Goal: Information Seeking & Learning: Learn about a topic

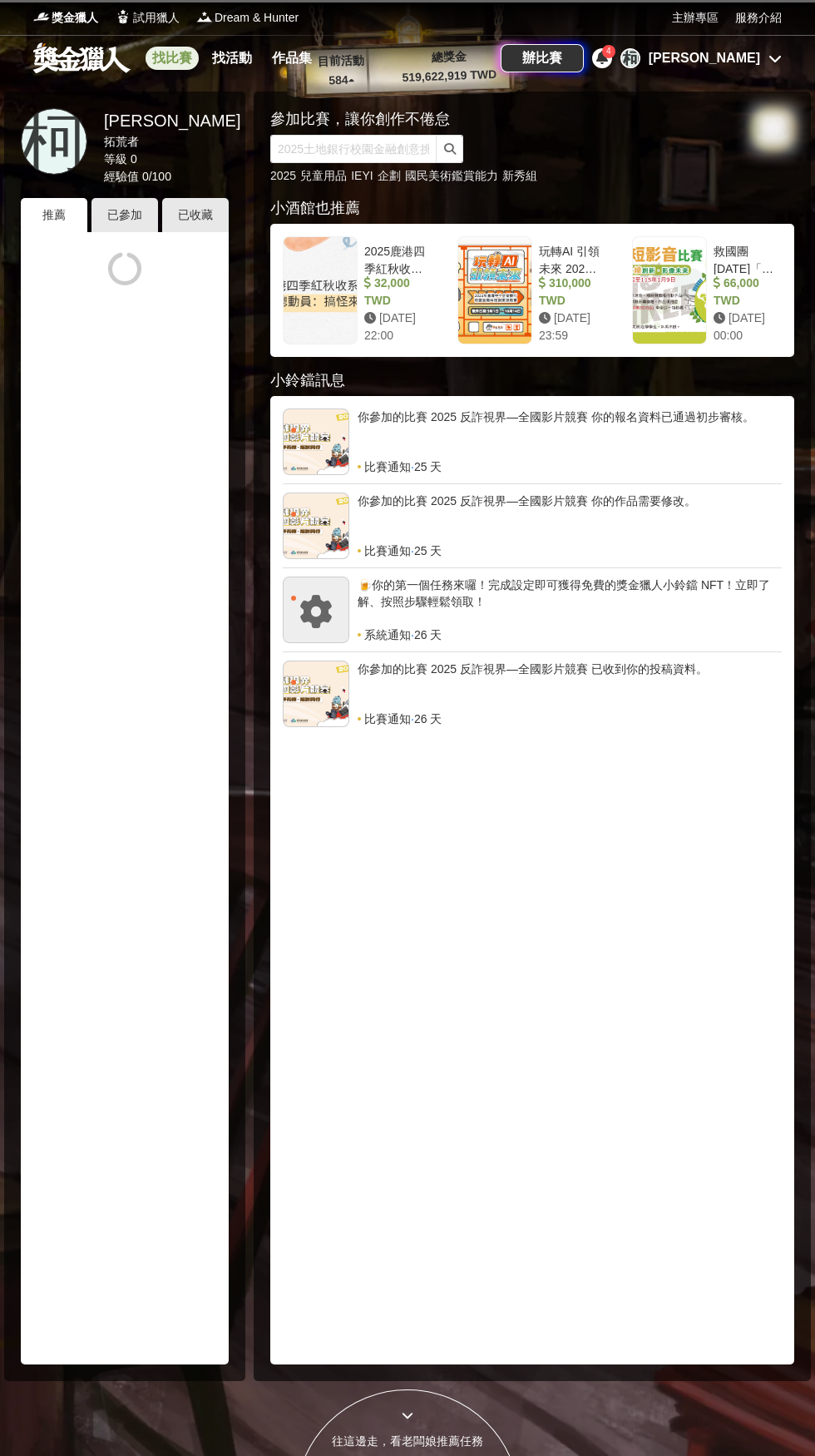
click at [187, 69] on link "找比賽" at bounding box center [171, 59] width 53 height 23
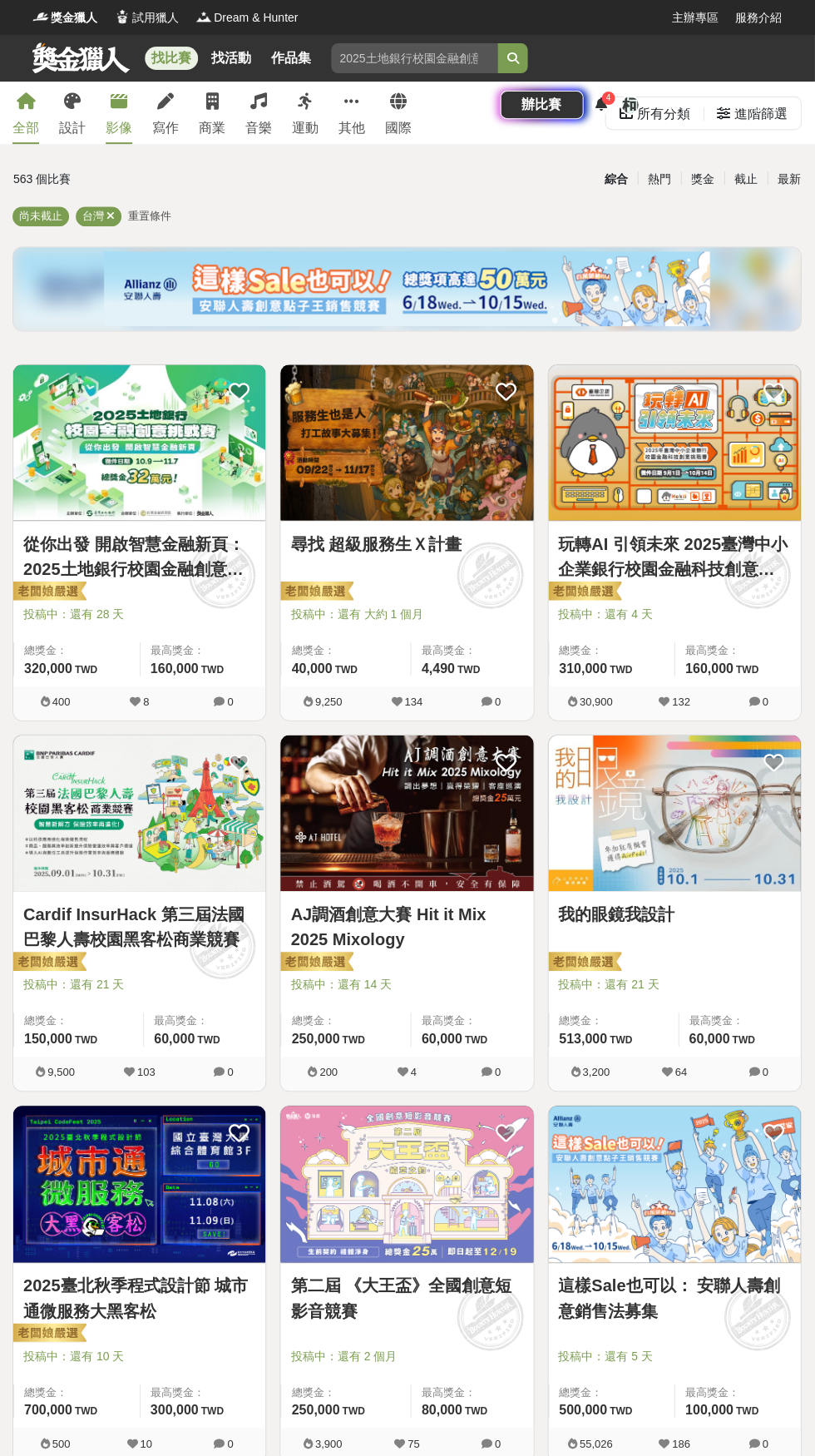
click at [124, 128] on div "影像" at bounding box center [120, 128] width 27 height 20
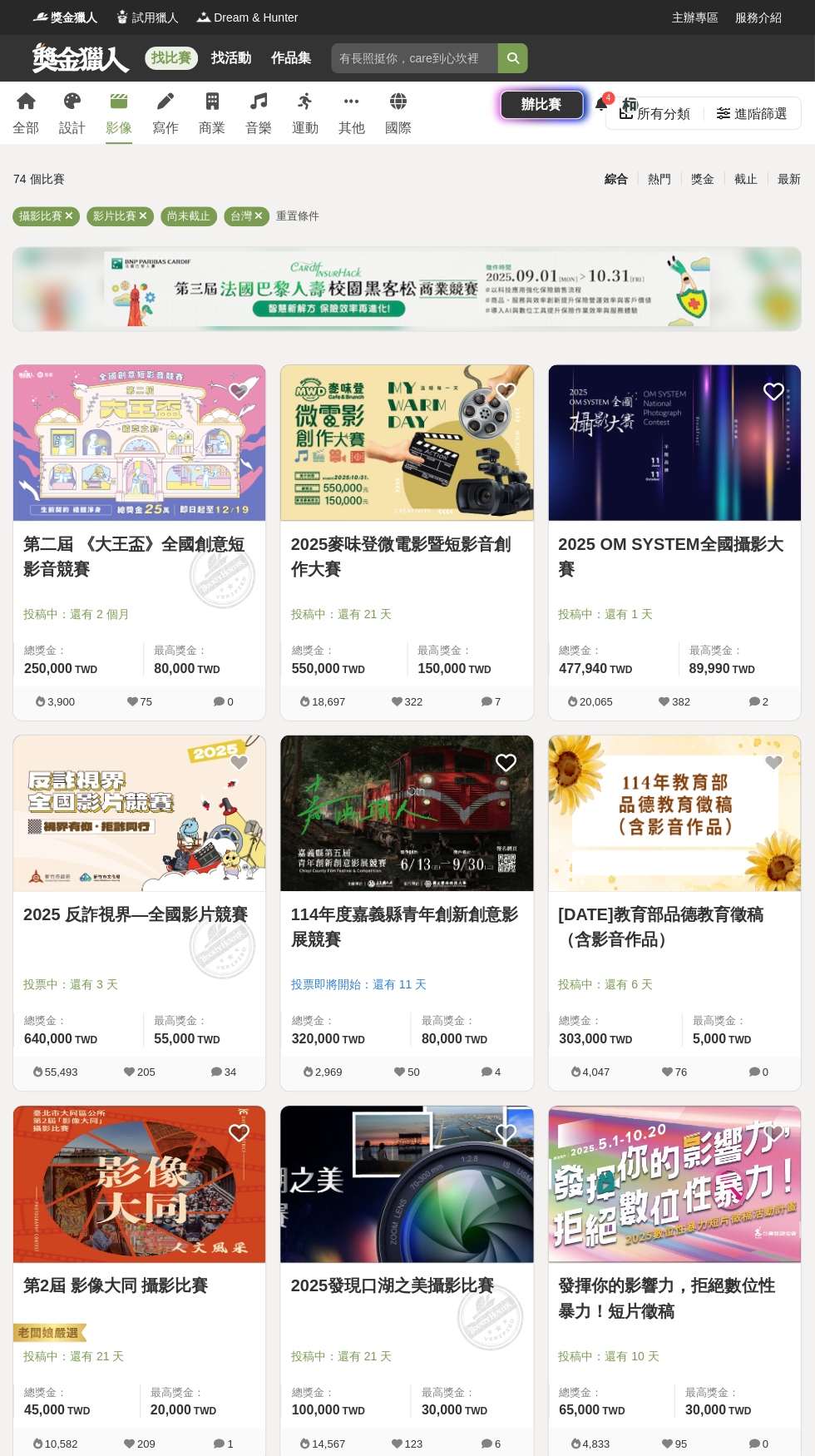
click at [454, 475] on img at bounding box center [408, 442] width 252 height 156
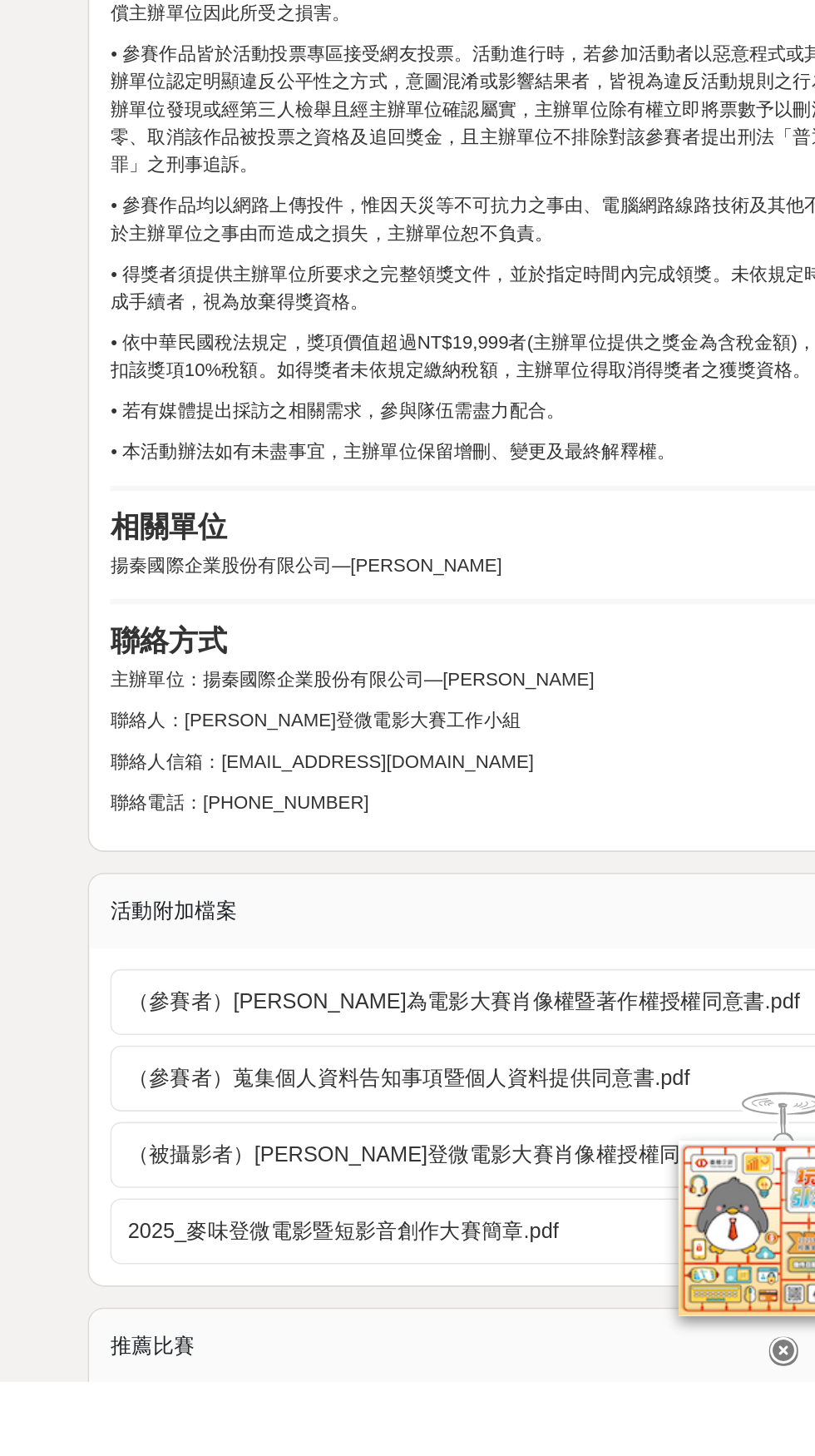
scroll to position [2312, 0]
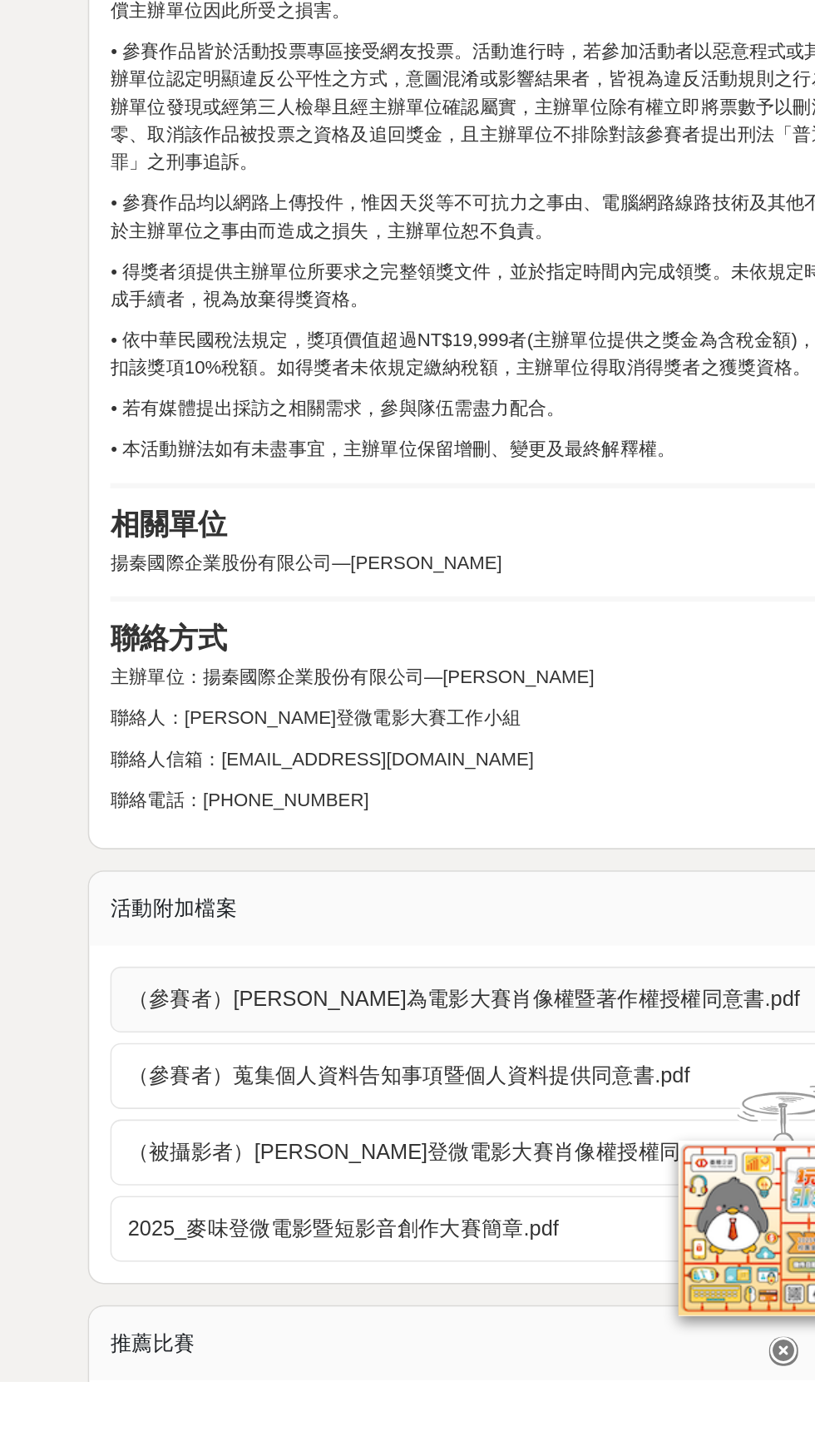
click at [620, 1204] on span "（參賽者）[PERSON_NAME]為電影大賽肖像權暨著作權授權同意書.pdf" at bounding box center [531, 1214] width 452 height 20
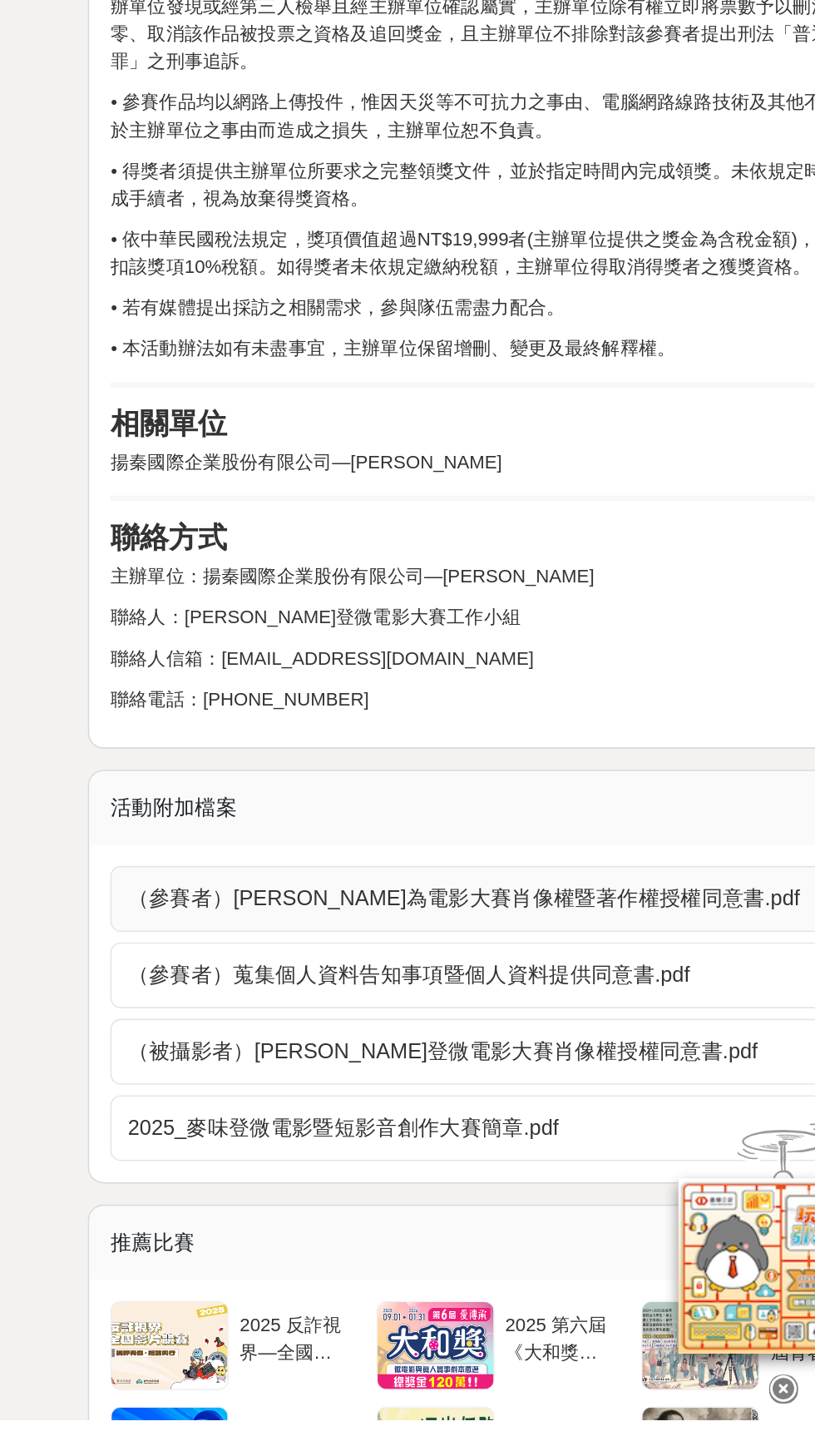
scroll to position [2484, 0]
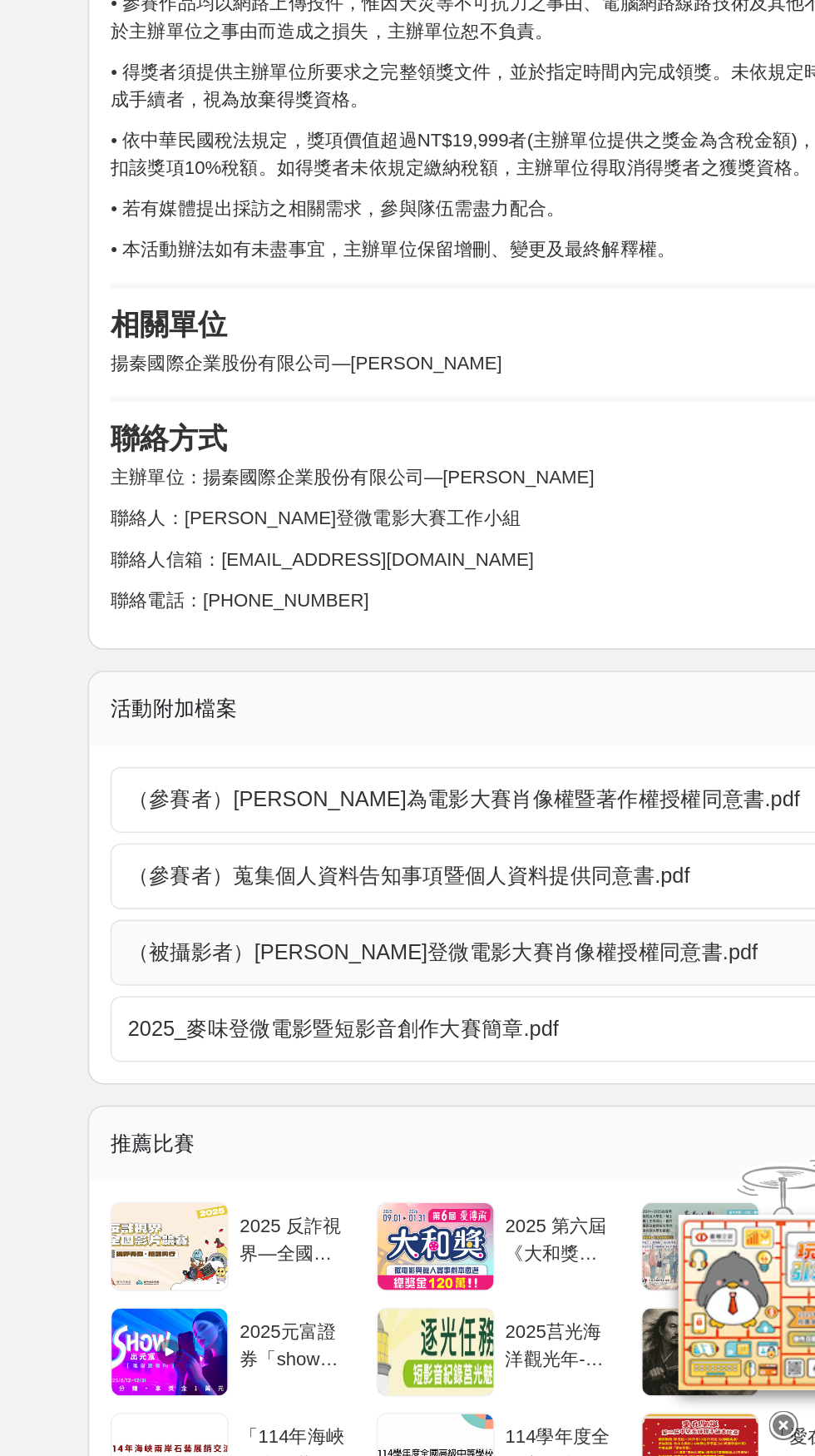
click at [568, 1128] on span "（被攝影者）[PERSON_NAME]登微電影大賽肖像權授權同意書.pdf" at bounding box center [531, 1138] width 452 height 20
click at [564, 1128] on span "（被攝影者）[PERSON_NAME]登微電影大賽肖像權授權同意書.pdf" at bounding box center [531, 1138] width 452 height 20
